Goal: Find specific page/section: Find specific page/section

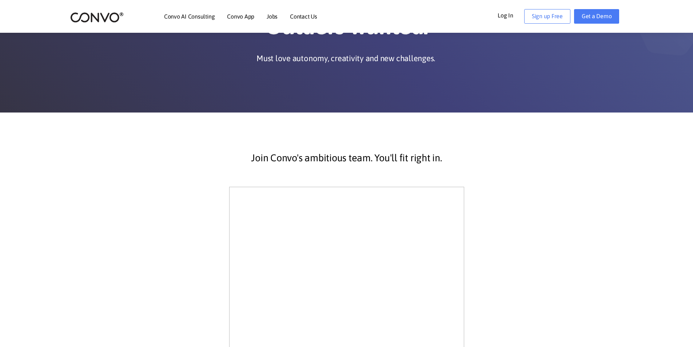
click at [272, 15] on link "Jobs" at bounding box center [272, 16] width 11 height 6
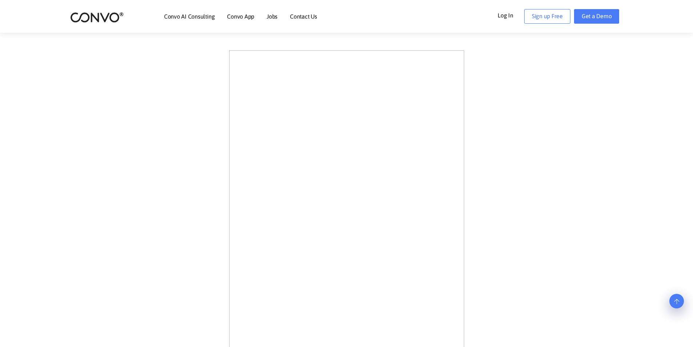
scroll to position [109, 0]
click at [511, 188] on div "Join Convo's ambitious team. You'll fit right in." at bounding box center [347, 280] width 404 height 516
click at [560, 159] on section "Join Convo's ambitious team. You'll fit right in." at bounding box center [346, 255] width 693 height 582
